Goal: Task Accomplishment & Management: Complete application form

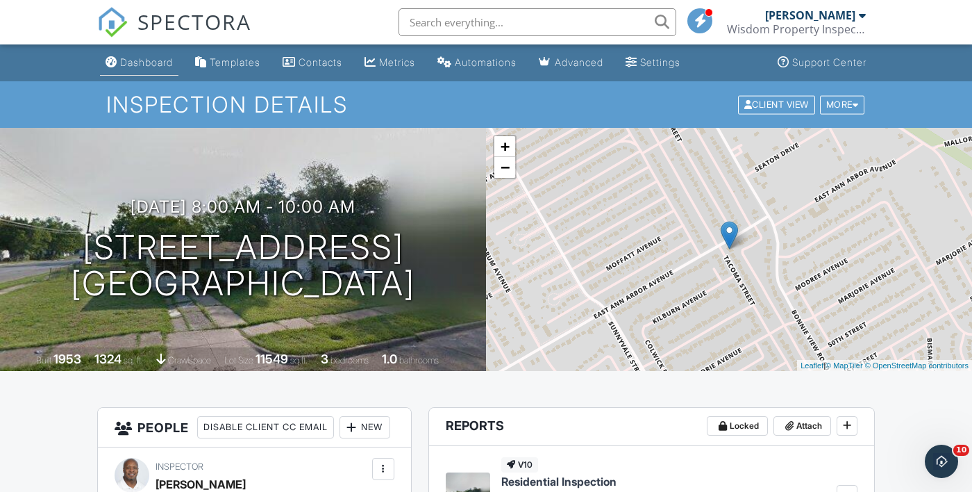
click at [154, 58] on div "Dashboard" at bounding box center [146, 62] width 53 height 12
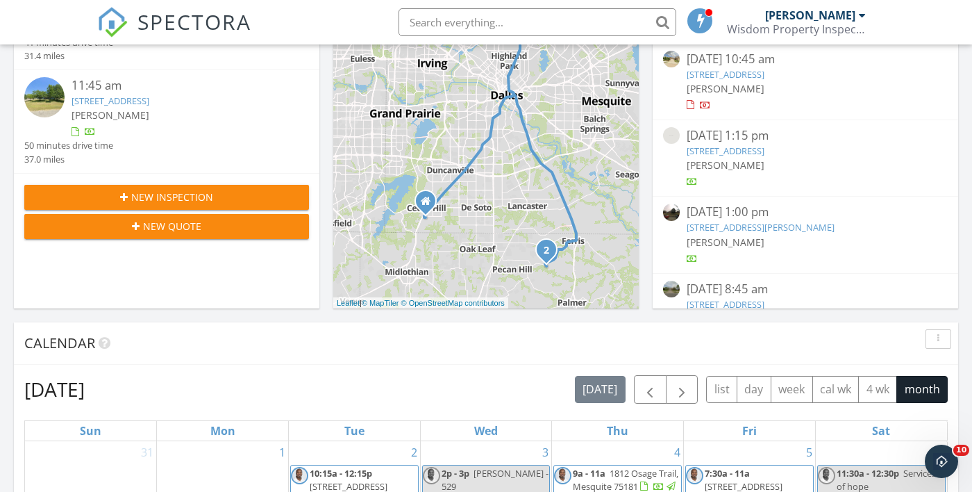
scroll to position [404, 0]
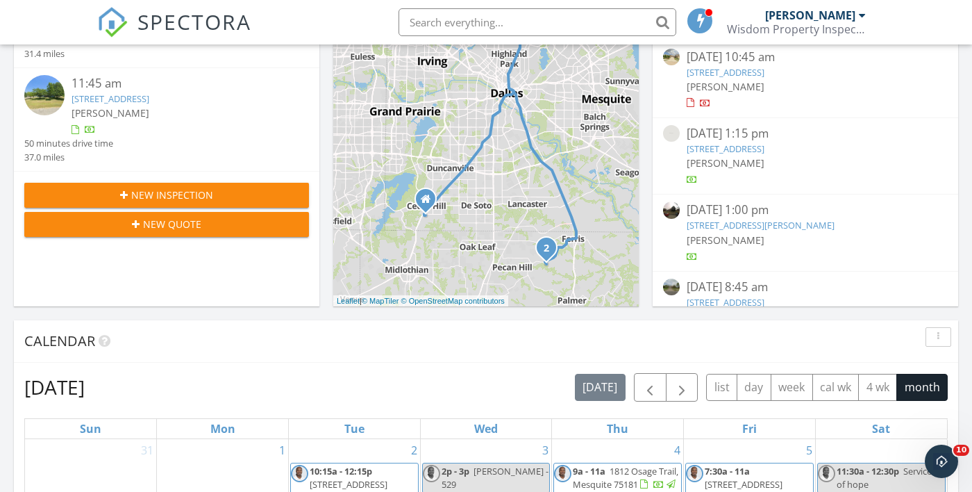
click at [199, 226] on span "New Quote" at bounding box center [172, 224] width 58 height 15
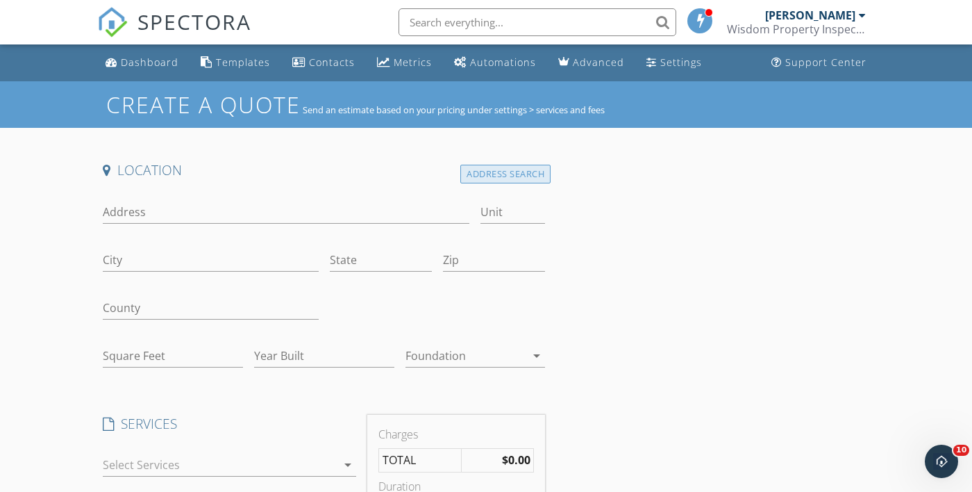
click at [517, 176] on div "Address Search" at bounding box center [505, 174] width 90 height 19
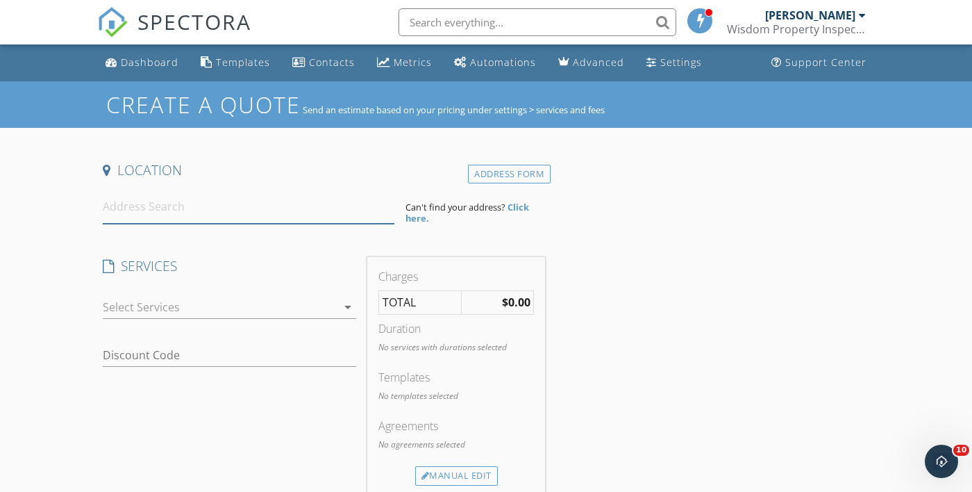
click at [177, 208] on input at bounding box center [249, 207] width 292 height 34
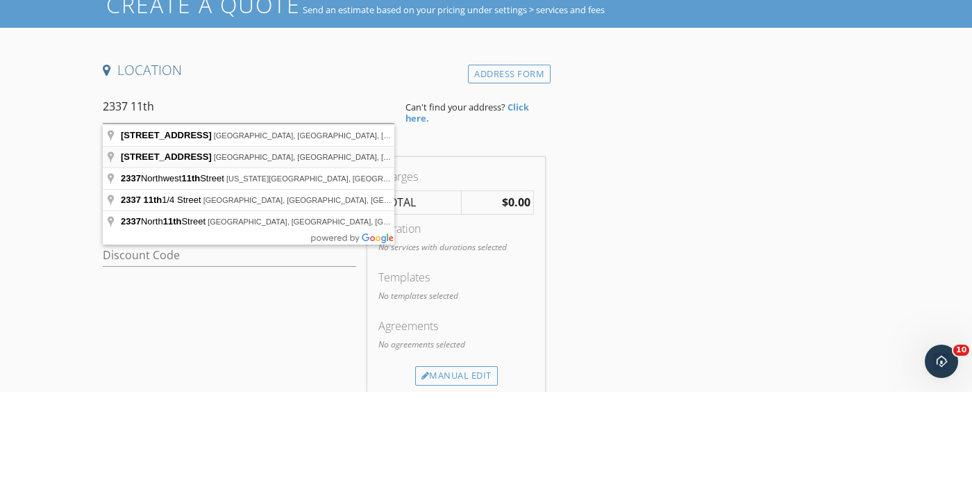
type input "2337 West 11th Street, Irving, TX, USA"
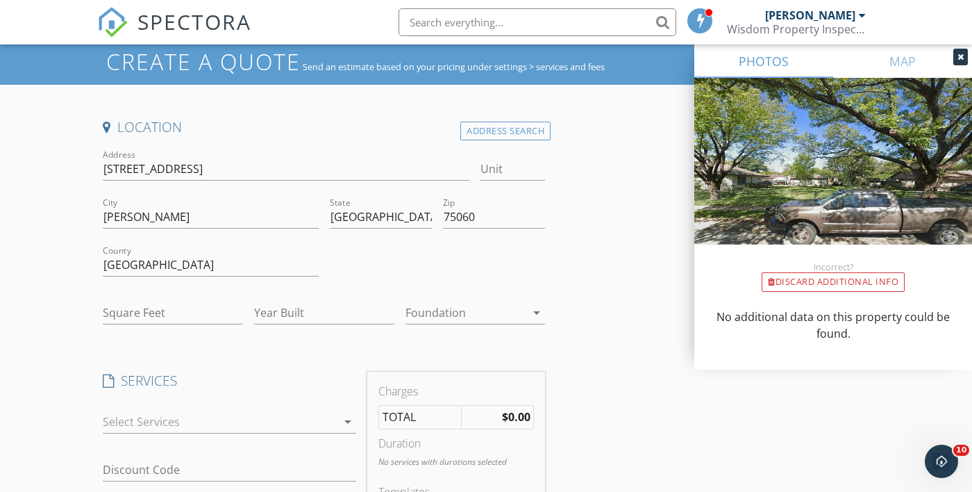
scroll to position [40, 0]
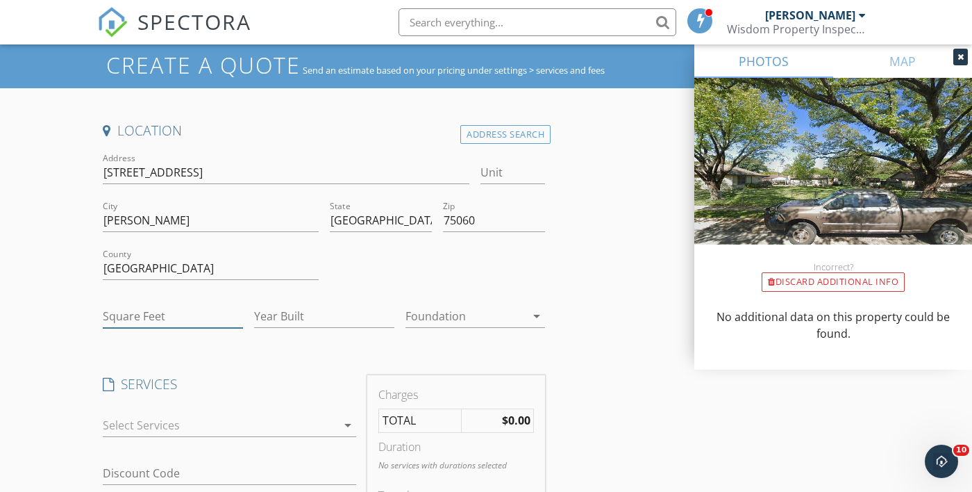
click at [156, 309] on input "Square Feet" at bounding box center [173, 316] width 140 height 23
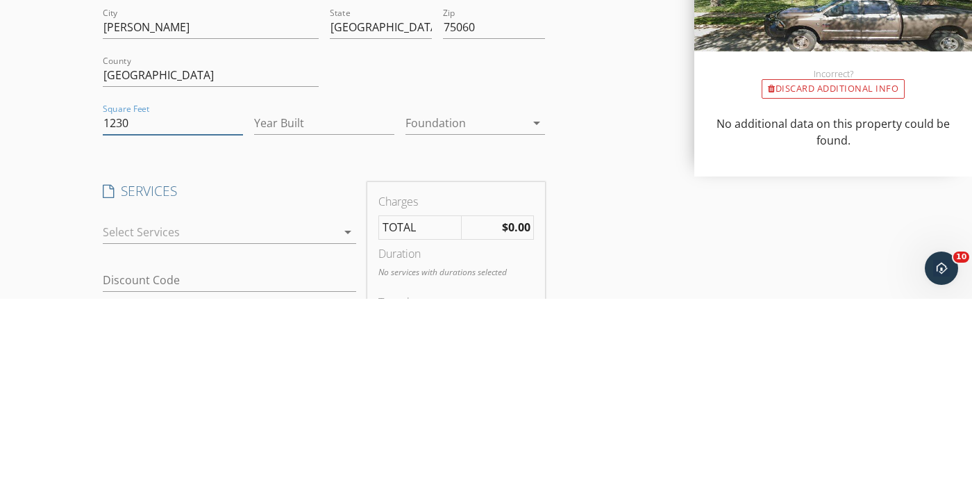
type input "1230"
click at [324, 317] on input "Year Built" at bounding box center [324, 316] width 140 height 23
type input "1958"
click at [524, 319] on div at bounding box center [466, 316] width 121 height 22
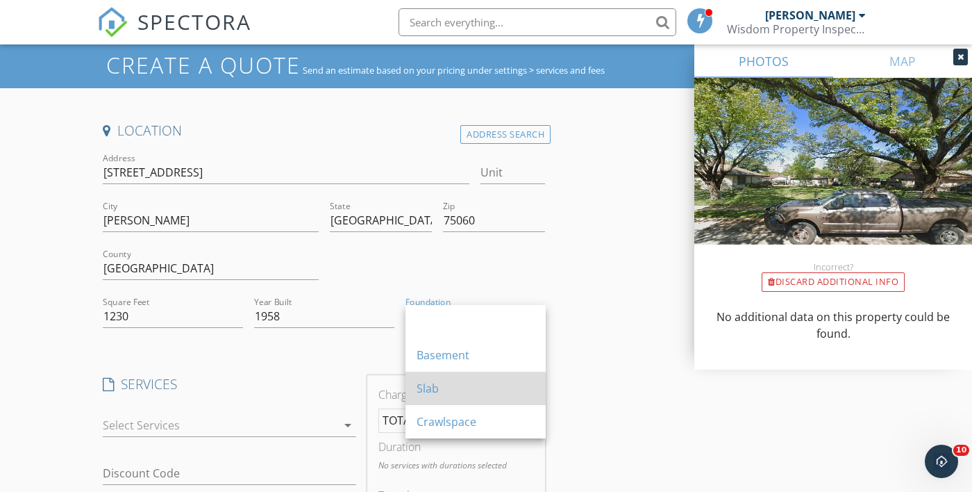
click at [447, 387] on div "Slab" at bounding box center [476, 388] width 118 height 17
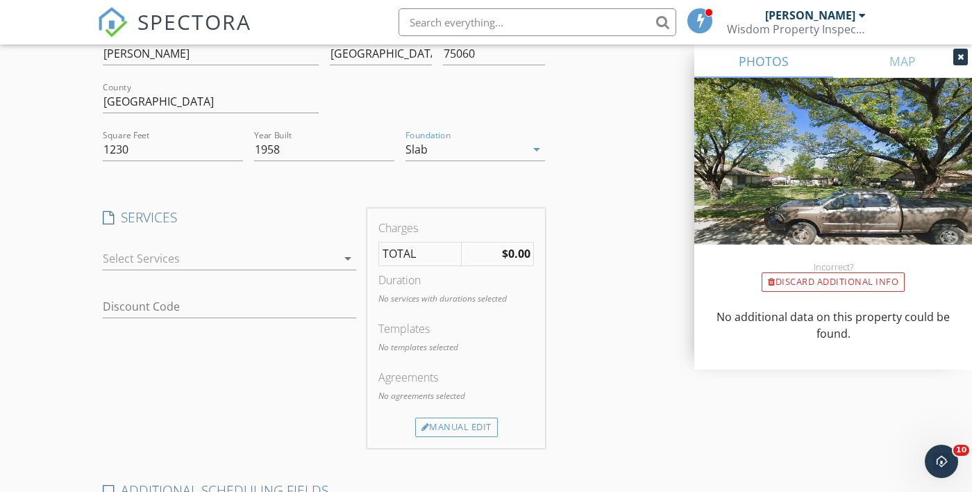
scroll to position [209, 0]
click at [341, 260] on icon "arrow_drop_down" at bounding box center [348, 255] width 17 height 17
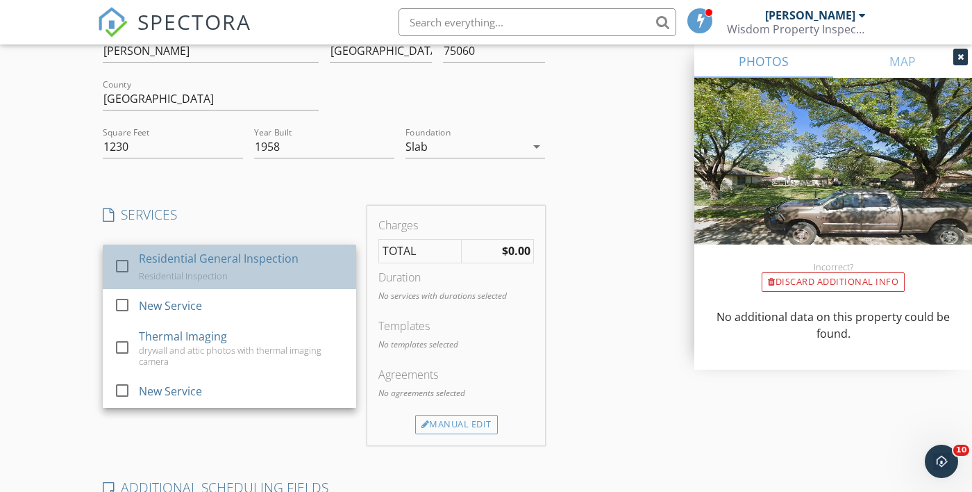
click at [240, 267] on div "Residential General Inspection Residential Inspection" at bounding box center [242, 266] width 206 height 44
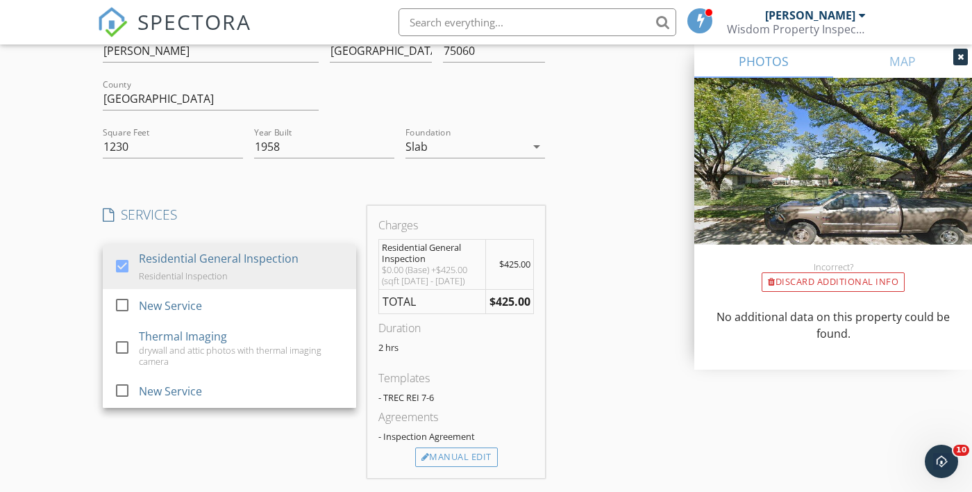
click at [256, 445] on div "SERVICES check_box Residential General Inspection Residential Inspection check_…" at bounding box center [229, 342] width 265 height 272
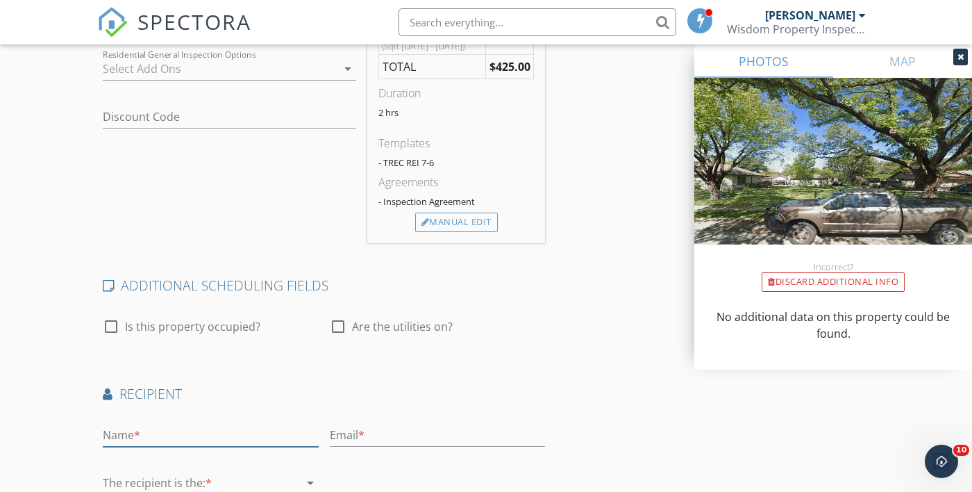
click at [192, 434] on input "text" at bounding box center [211, 435] width 216 height 23
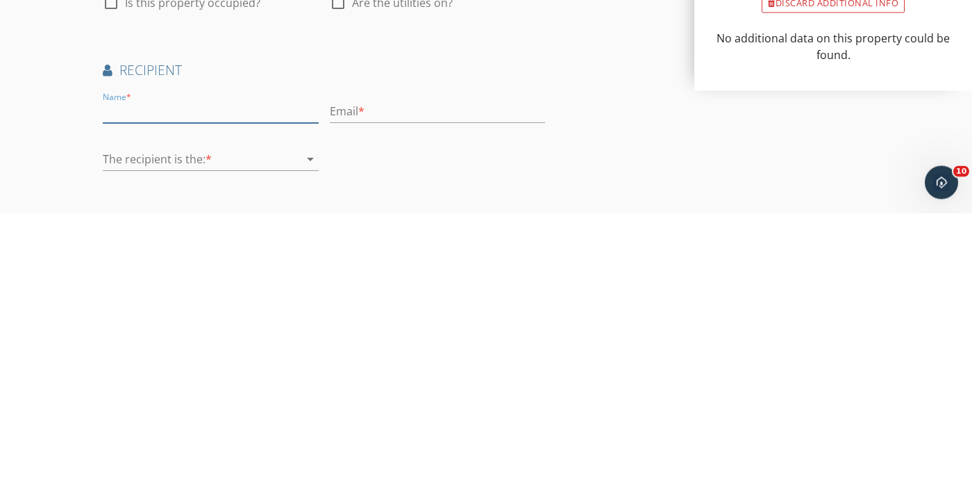
scroll to position [493, 0]
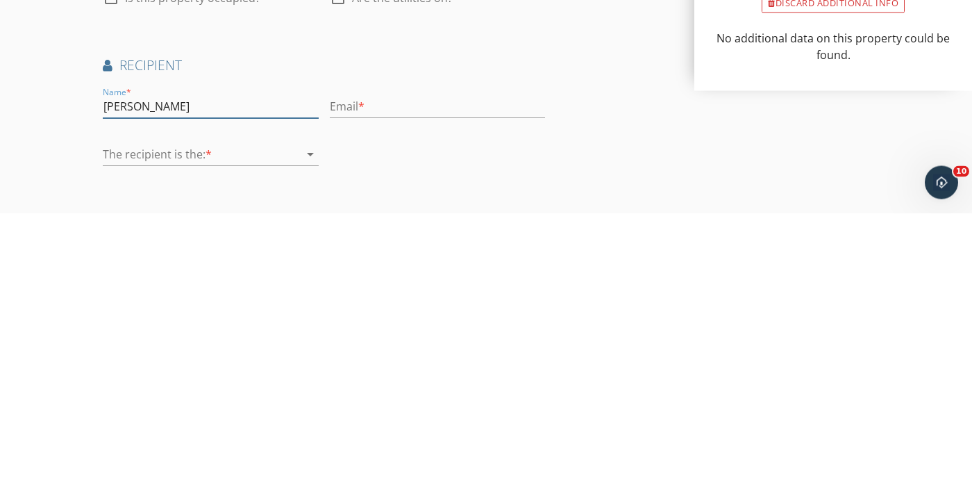
type input "Jennifer Luna"
click at [410, 390] on input "text" at bounding box center [438, 385] width 216 height 23
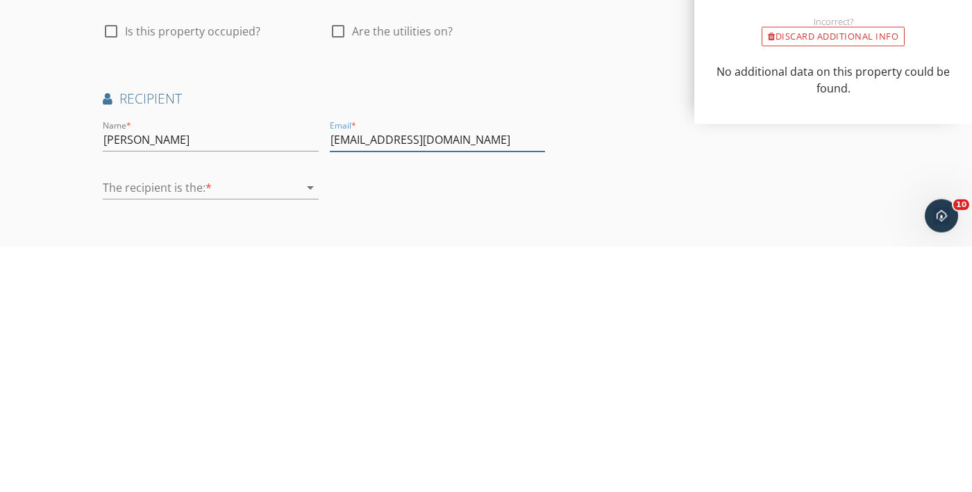
type input "Jennyluna37@gmail.com"
click at [303, 436] on icon "arrow_drop_down" at bounding box center [310, 433] width 17 height 17
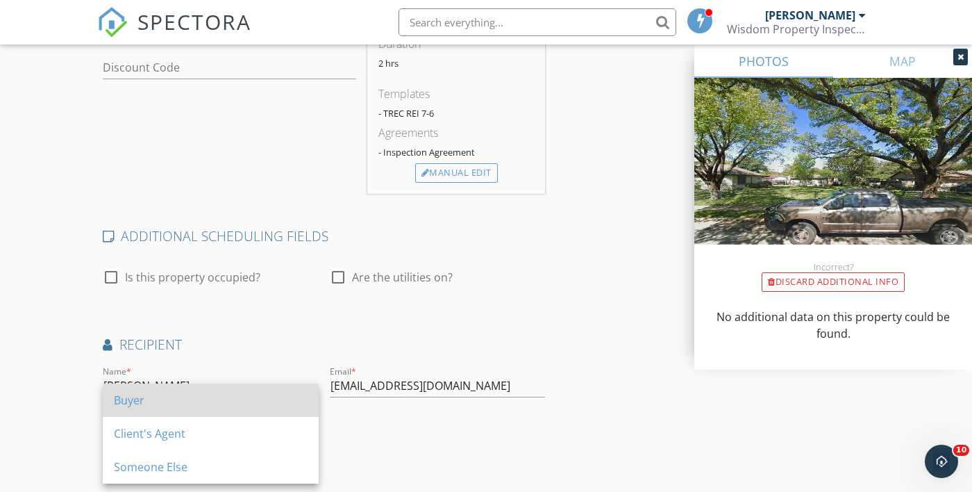
click at [188, 392] on div "Buyer" at bounding box center [211, 400] width 194 height 17
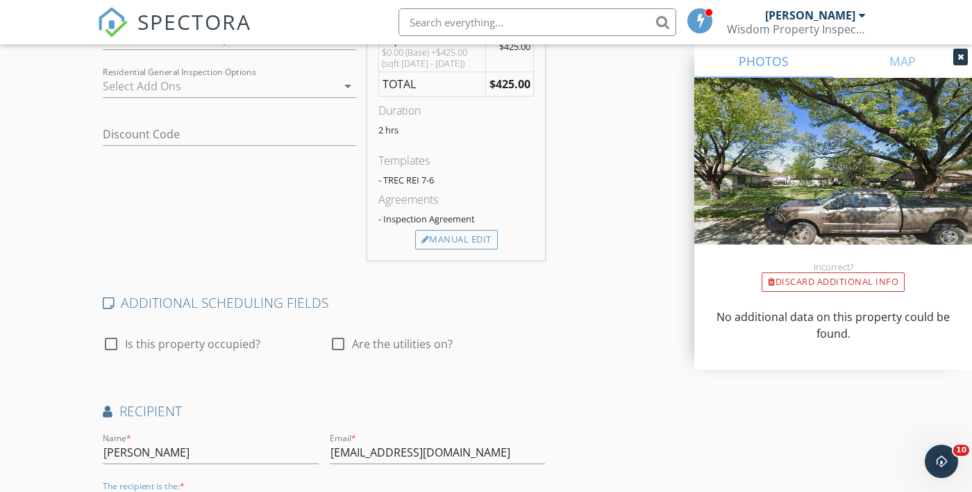
scroll to position [508, 0]
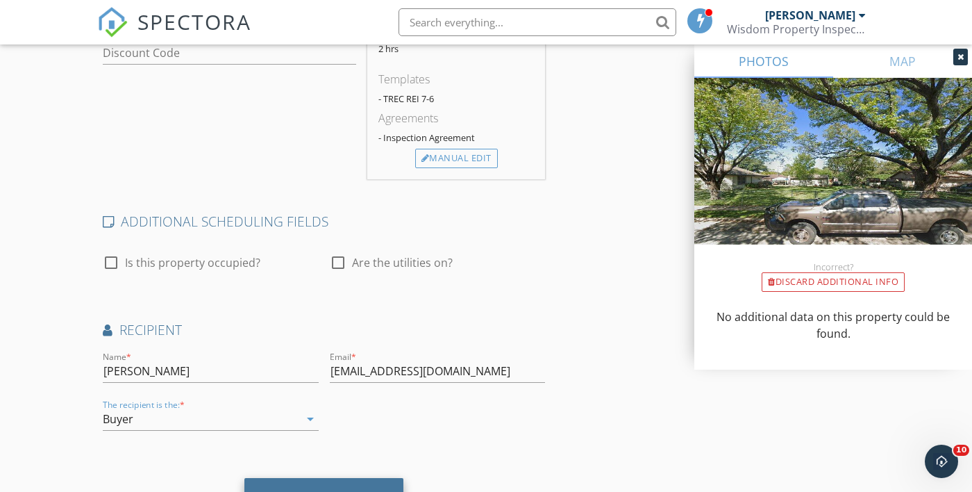
click at [324, 489] on div "Save Quote" at bounding box center [324, 496] width 70 height 14
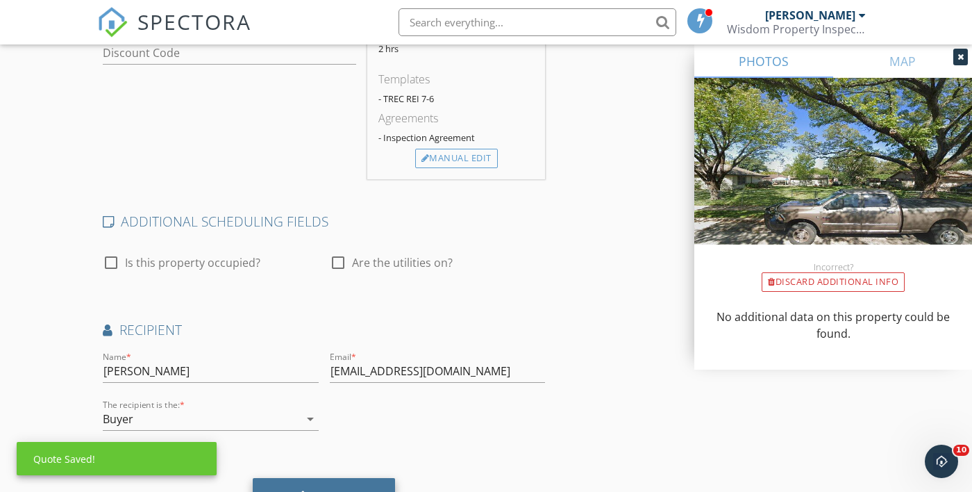
scroll to position [560, 0]
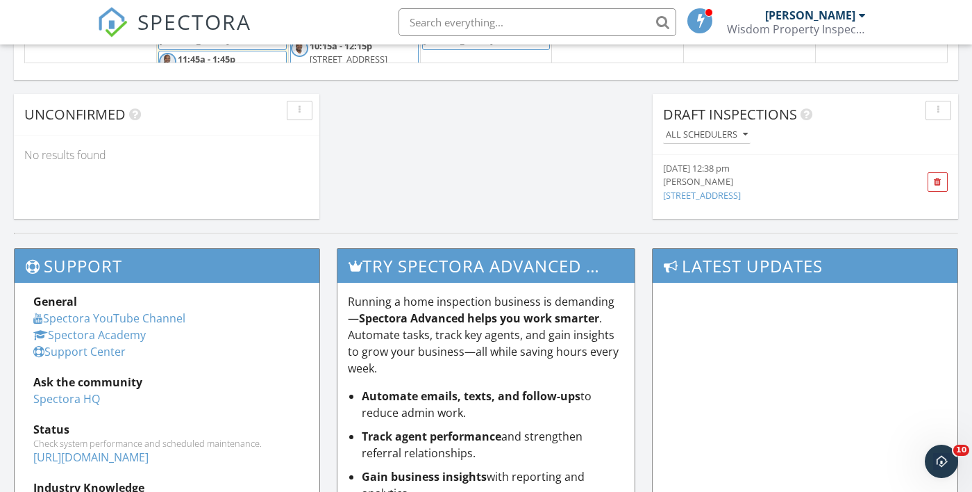
scroll to position [1329, 0]
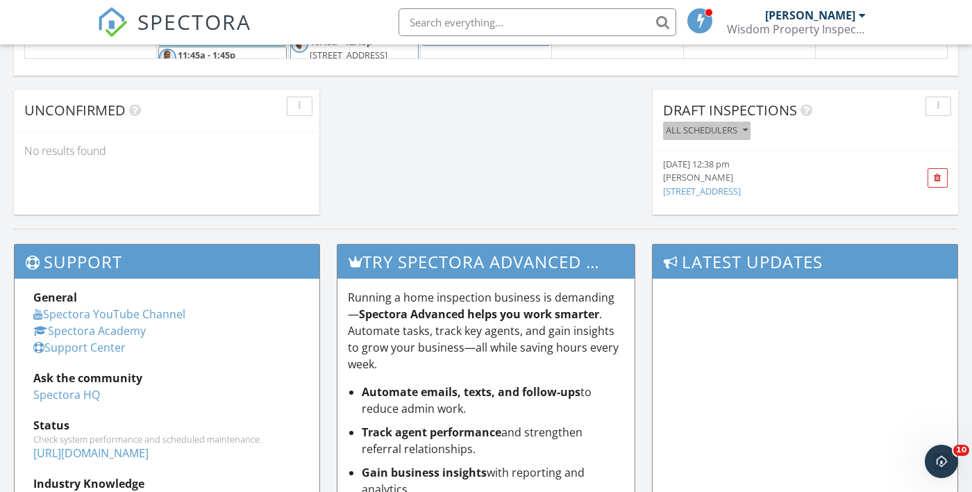
click at [739, 126] on div "All schedulers" at bounding box center [707, 131] width 82 height 10
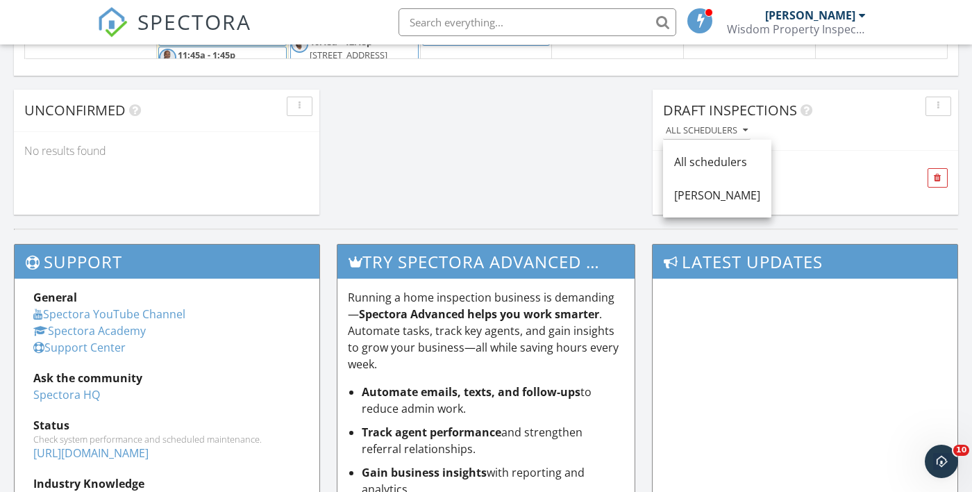
click at [808, 169] on div "09/29/25 12:38 pm" at bounding box center [782, 164] width 238 height 13
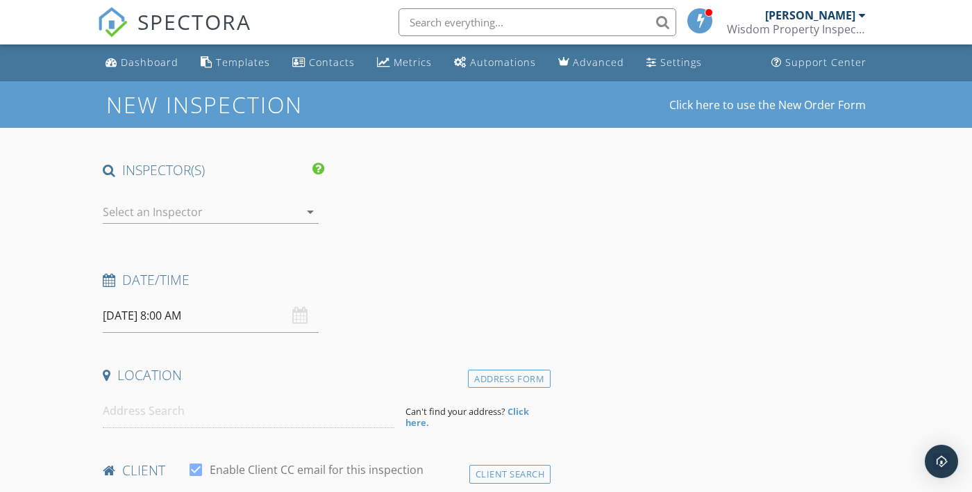
type input "Jennifer Luna"
type input "Jennyluna37@gmail.com"
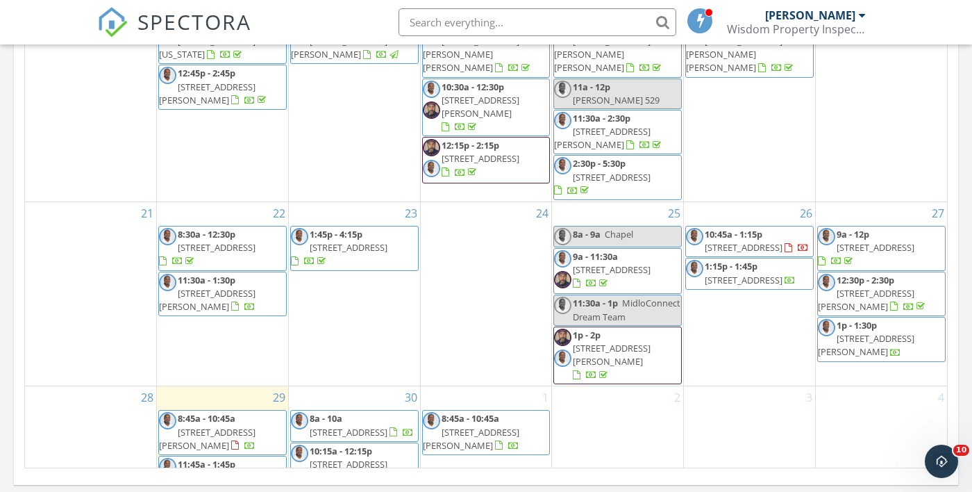
scroll to position [922, 0]
